Goal: Navigation & Orientation: Find specific page/section

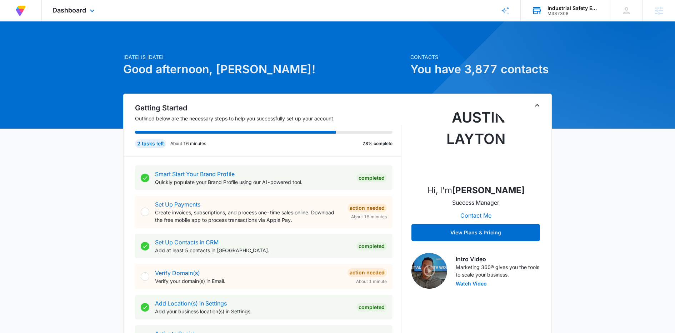
click at [547, 8] on div "Industrial Safety Equipment, LLC M337308 Your Accounts View All" at bounding box center [565, 10] width 89 height 21
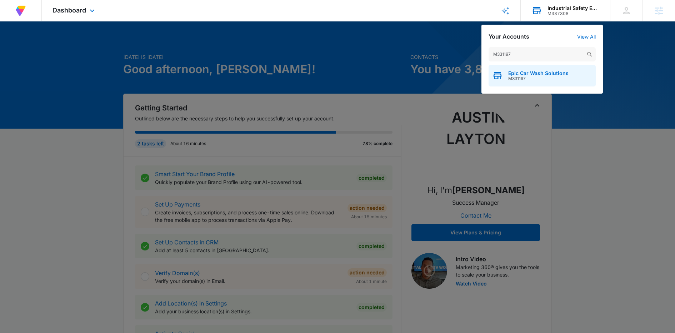
type input "M331197"
click at [534, 71] on span "Epic Car Wash Solutions" at bounding box center [538, 73] width 60 height 6
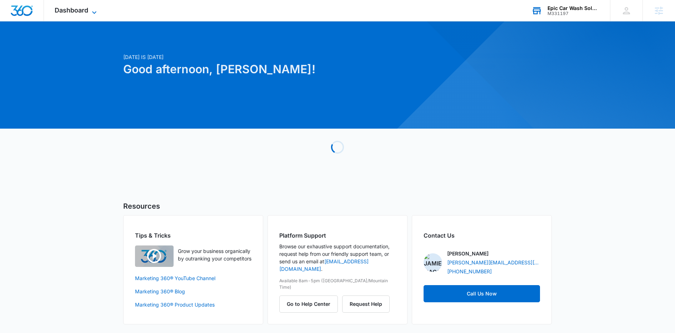
click at [82, 9] on span "Dashboard" at bounding box center [72, 10] width 34 height 8
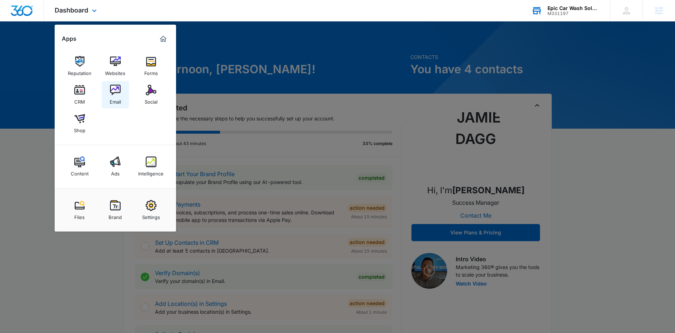
click at [120, 86] on img at bounding box center [115, 90] width 11 height 11
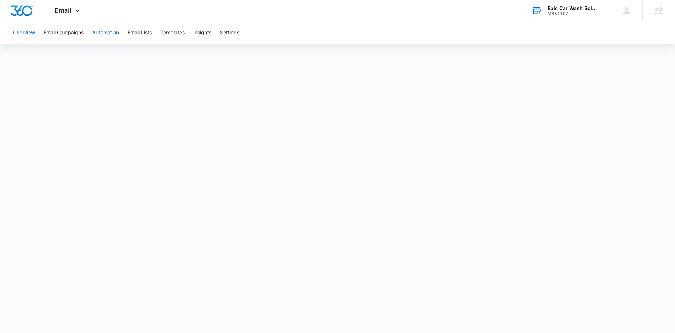
click at [113, 34] on button "Automation" at bounding box center [105, 32] width 27 height 23
click at [74, 12] on icon at bounding box center [77, 12] width 9 height 9
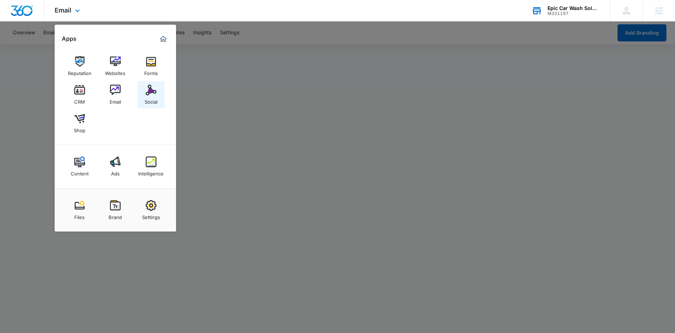
click at [149, 90] on img at bounding box center [151, 90] width 11 height 11
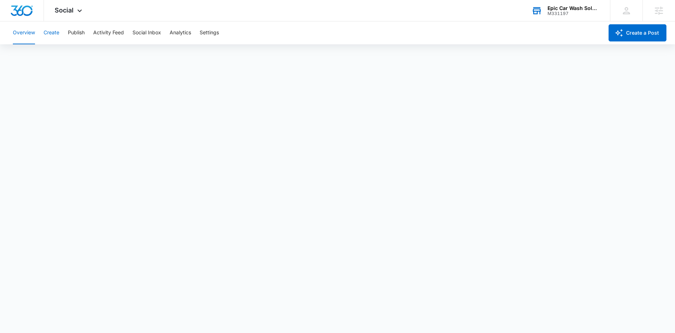
click at [55, 31] on button "Create" at bounding box center [52, 32] width 16 height 23
click at [74, 11] on div "Social Apps Reputation Websites Forms CRM Email Social Shop Content Ads Intelli…" at bounding box center [69, 10] width 51 height 21
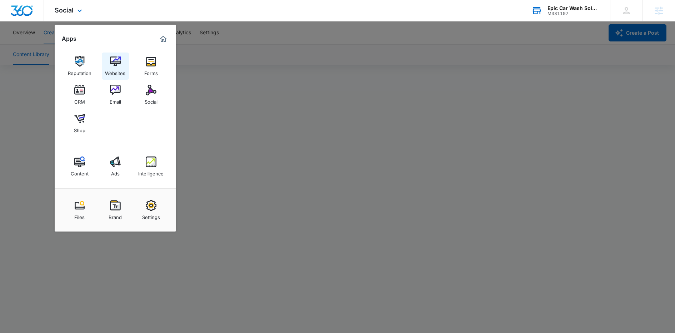
click at [119, 66] on img at bounding box center [115, 61] width 11 height 11
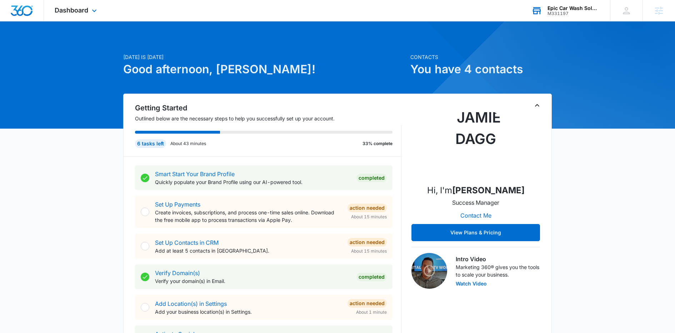
click at [548, 20] on div "Epic Car Wash Solutions M331197 Your Accounts View All" at bounding box center [565, 10] width 89 height 21
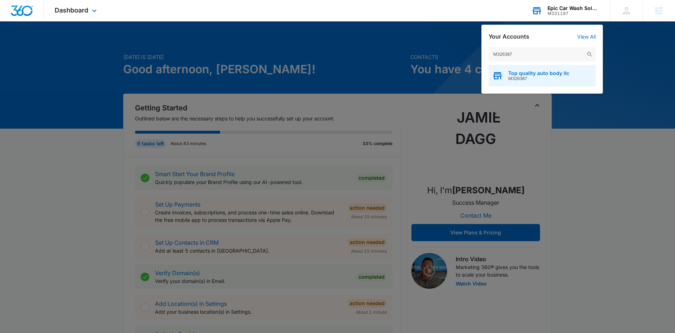
type input "M326387"
click at [522, 75] on span "Top quality auto body llc" at bounding box center [538, 73] width 61 height 6
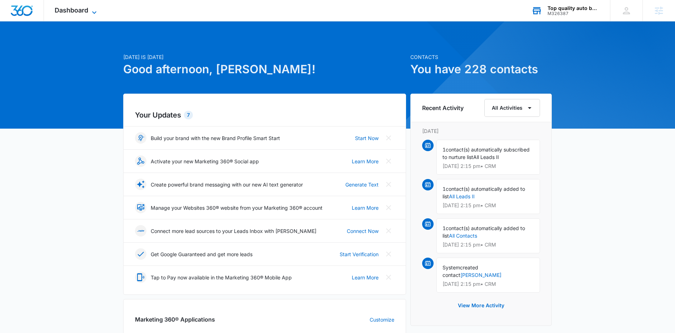
click at [83, 9] on span "Dashboard" at bounding box center [72, 10] width 34 height 8
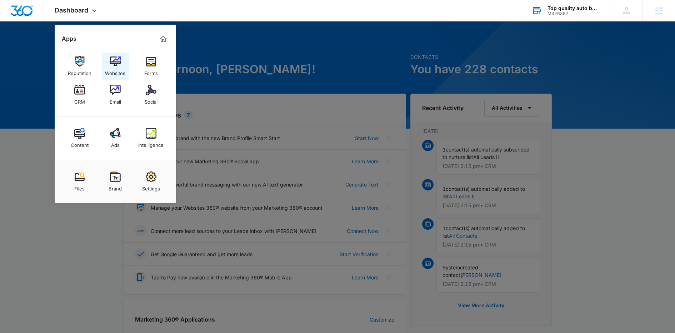
click at [112, 65] on img at bounding box center [115, 61] width 11 height 11
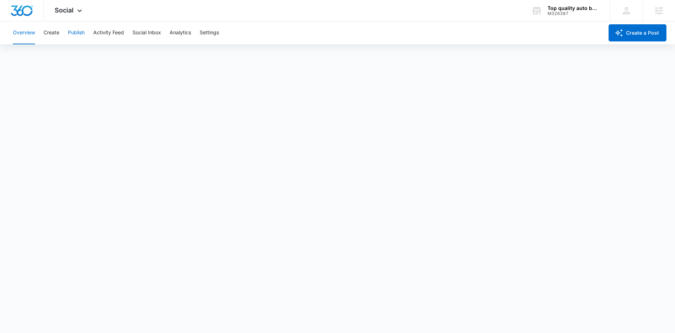
click at [75, 31] on button "Publish" at bounding box center [76, 32] width 17 height 23
click at [54, 34] on button "Create" at bounding box center [52, 32] width 16 height 23
click at [76, 61] on button "Approvals" at bounding box center [70, 55] width 24 height 20
click at [75, 9] on icon at bounding box center [79, 12] width 9 height 9
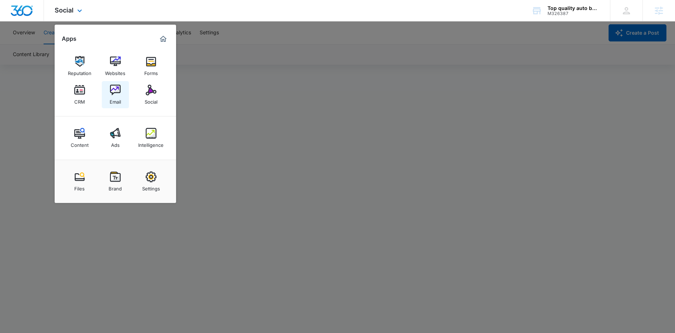
click at [115, 91] on img at bounding box center [115, 90] width 11 height 11
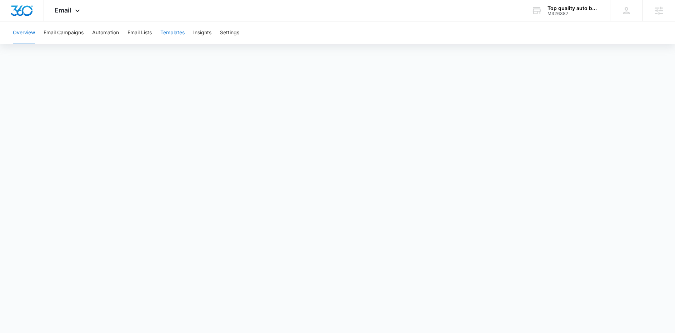
click at [174, 28] on button "Templates" at bounding box center [172, 32] width 24 height 23
click at [75, 32] on button "Email Campaigns" at bounding box center [64, 32] width 40 height 23
click at [107, 31] on button "Automation" at bounding box center [105, 32] width 27 height 23
click at [76, 5] on div "Email Apps Reputation Websites Forms CRM Email Social Content Ads Intelligence …" at bounding box center [68, 10] width 49 height 21
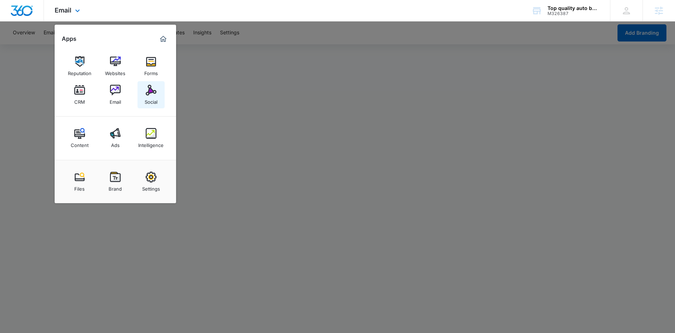
click at [150, 96] on div "Social" at bounding box center [151, 99] width 13 height 9
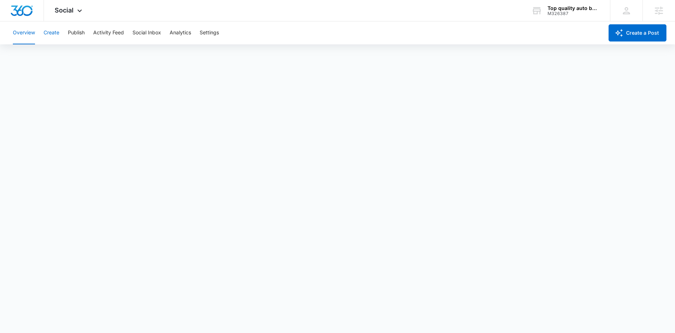
click at [56, 31] on button "Create" at bounding box center [52, 32] width 16 height 23
click at [60, 10] on span "Social" at bounding box center [64, 10] width 19 height 8
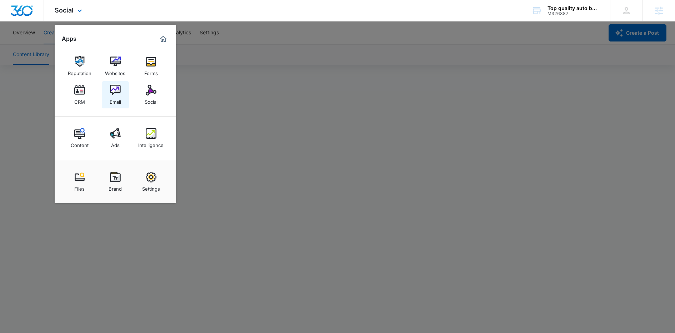
click at [105, 86] on link "Email" at bounding box center [115, 94] width 27 height 27
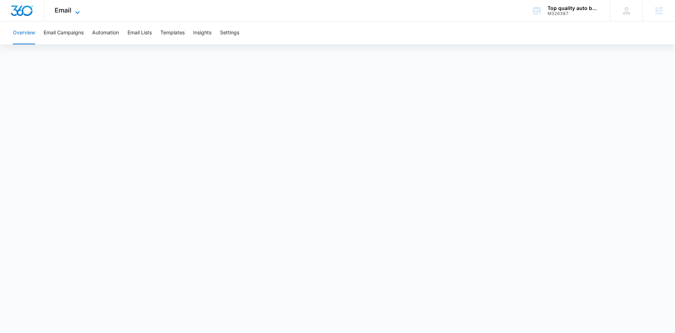
click at [69, 11] on span "Email" at bounding box center [63, 10] width 17 height 8
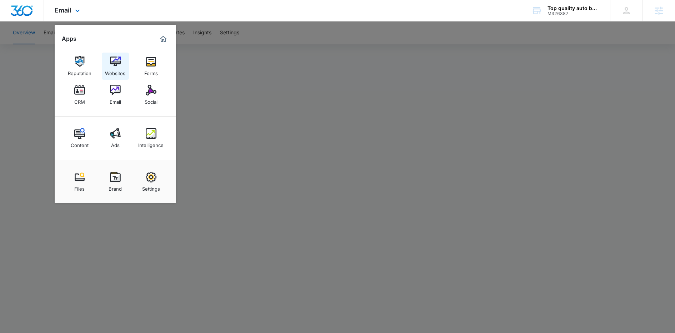
click at [105, 62] on link "Websites" at bounding box center [115, 66] width 27 height 27
